Goal: Transaction & Acquisition: Obtain resource

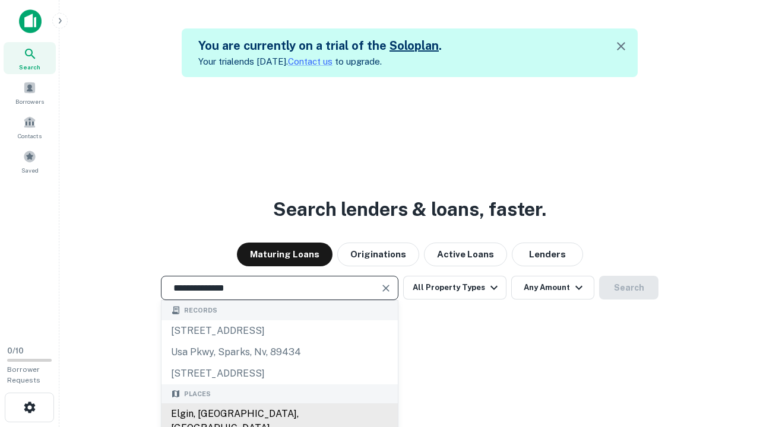
click at [279, 414] on div "Elgin, [GEOGRAPHIC_DATA], [GEOGRAPHIC_DATA]" at bounding box center [279, 422] width 236 height 36
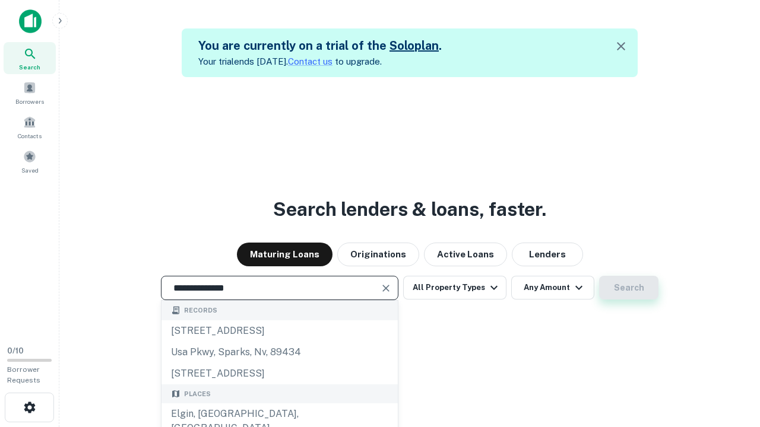
type input "**********"
click at [599, 276] on button "Search" at bounding box center [628, 288] width 59 height 24
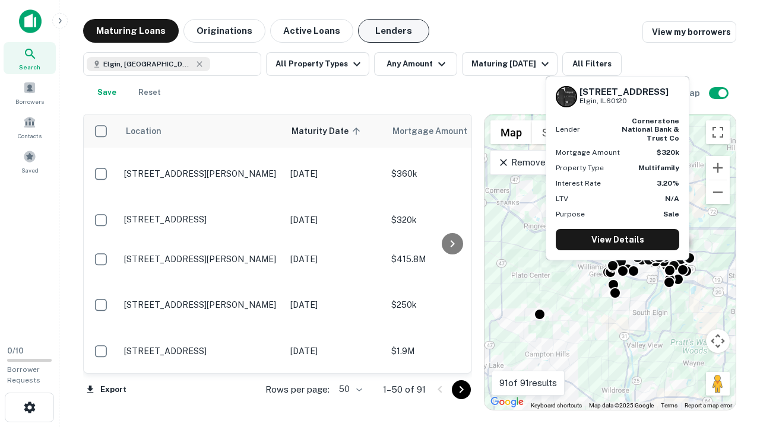
click at [394, 31] on button "Lenders" at bounding box center [393, 31] width 71 height 24
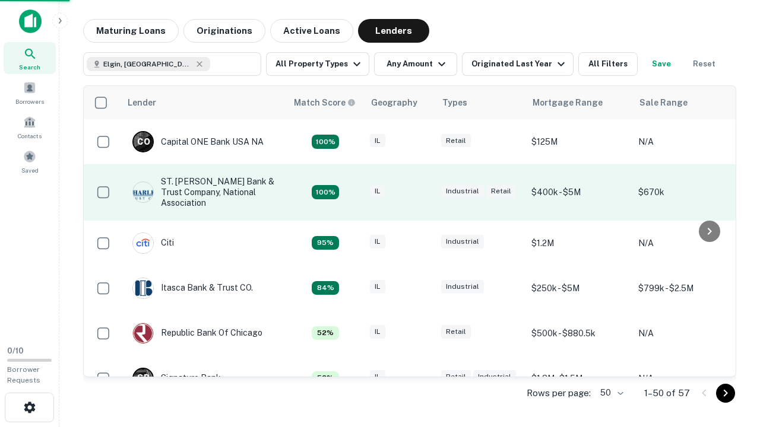
click at [422, 192] on div "IL" at bounding box center [399, 193] width 59 height 16
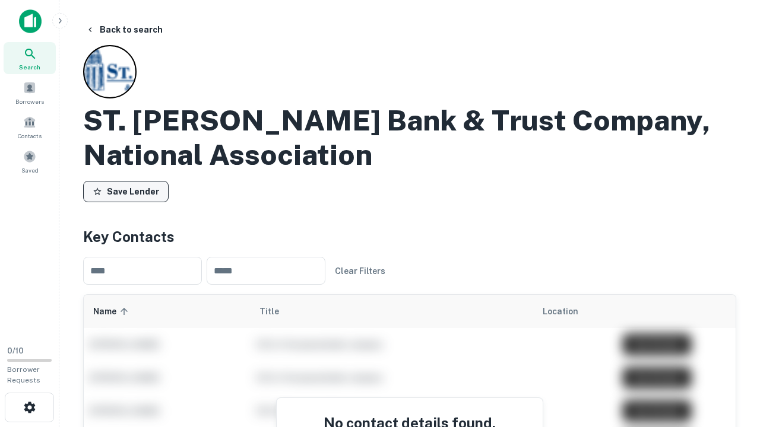
click at [126, 192] on button "Save Lender" at bounding box center [125, 191] width 85 height 21
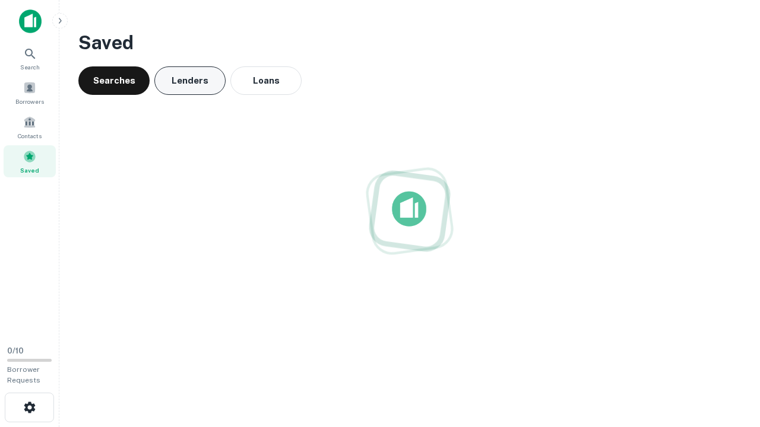
click at [190, 81] on button "Lenders" at bounding box center [189, 80] width 71 height 28
